Goal: Transaction & Acquisition: Purchase product/service

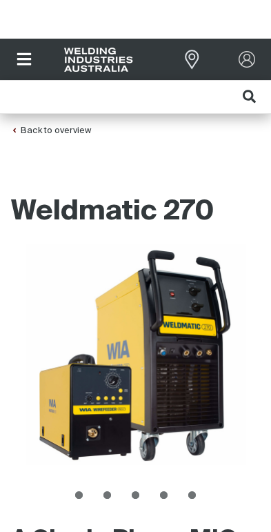
scroll to position [0, 11]
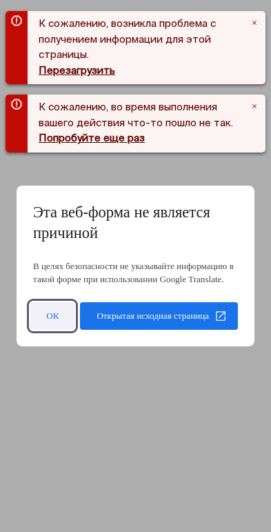
click at [75, 333] on span at bounding box center [52, 316] width 44 height 33
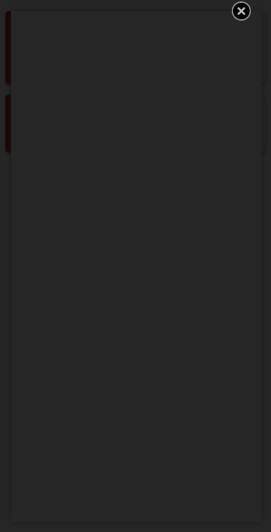
click at [250, 19] on icon "Получите 5 руководств по сварке WIA бесплатно!" at bounding box center [241, 11] width 17 height 17
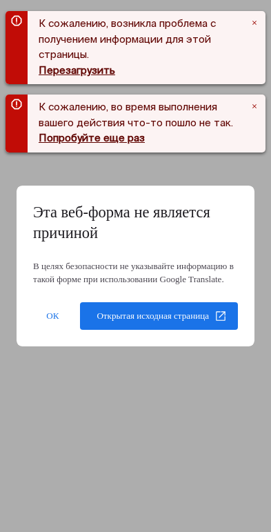
click at [271, 532] on body "Перейти к основной навигации Equipment Stick Welders TIG Welders MIG Welders Mu…" at bounding box center [135, 305] width 271 height 532
click at [75, 333] on span at bounding box center [52, 316] width 44 height 33
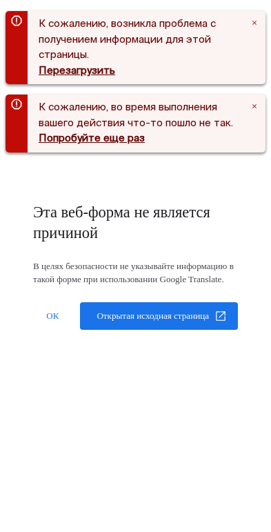
click at [271, 532] on body "Перейти к основной навигации Equipment Stick Welders TIG Welders MIG Welders Mu…" at bounding box center [135, 305] width 271 height 532
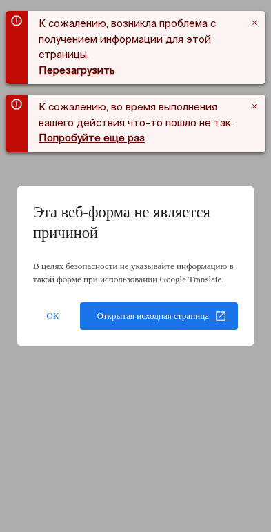
click at [255, 347] on dialog "Эта веб-форма не является причиной В целях безопасности не указывайте информаци…" at bounding box center [136, 267] width 238 height 162
click at [271, 532] on body "Перейти к основной навигации Equipment Stick Welders TIG Welders MIG Welders Mu…" at bounding box center [135, 305] width 271 height 532
click at [255, 347] on dialog "Эта веб-форма не является причиной В целях безопасности не указывайте информаци…" at bounding box center [136, 267] width 238 height 162
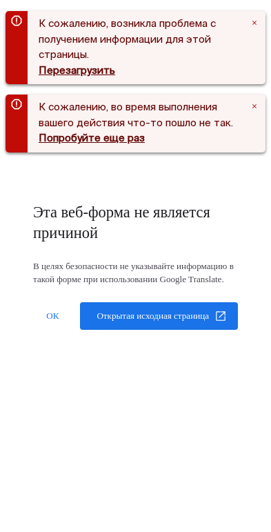
click at [271, 532] on body "Перейти к основной навигации Equipment Stick Welders TIG Welders MIG Welders Mu…" at bounding box center [135, 305] width 271 height 532
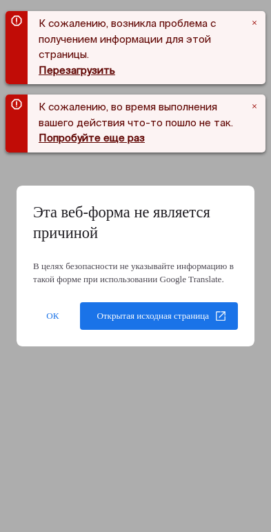
click at [255, 347] on dialog "Эта веб-форма не является причиной В целях безопасности не указывайте информаци…" at bounding box center [136, 267] width 238 height 162
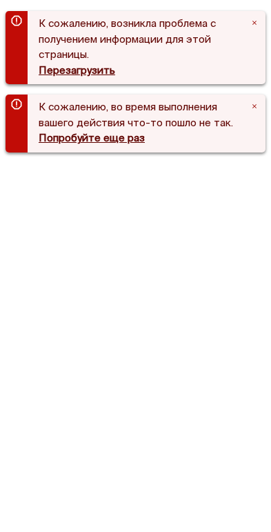
click at [0, 0] on img "Перейти к слайду 5" at bounding box center [0, 0] width 0 height 0
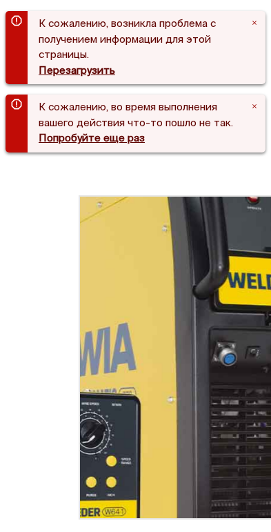
click at [0, 0] on img at bounding box center [0, 0] width 0 height 0
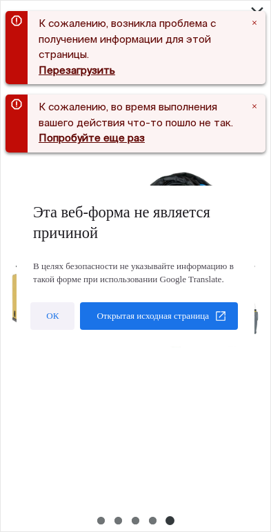
click at [75, 333] on span at bounding box center [52, 316] width 44 height 33
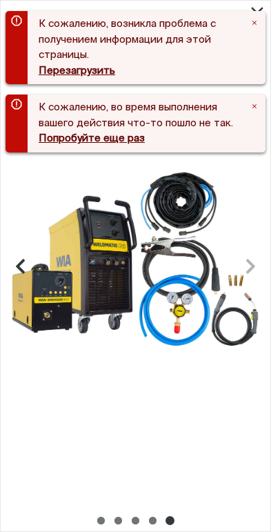
click at [271, 492] on div at bounding box center [136, 266] width 270 height 531
click at [271, 445] on div at bounding box center [136, 266] width 270 height 531
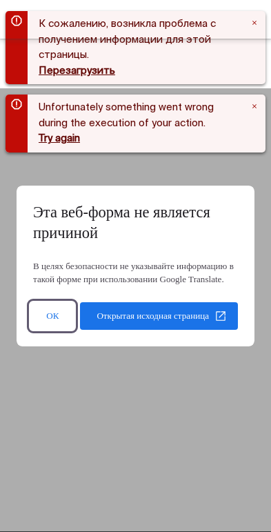
scroll to position [967, 0]
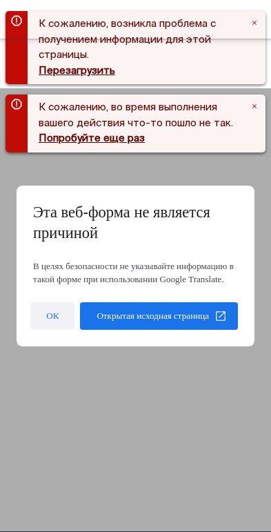
click at [75, 333] on span at bounding box center [52, 316] width 44 height 33
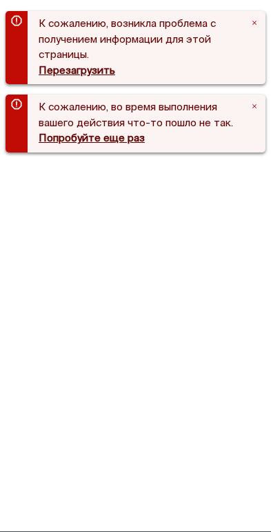
scroll to position [0, 0]
drag, startPoint x: 1001, startPoint y: 289, endPoint x: 988, endPoint y: 278, distance: 17.1
